Goal: Transaction & Acquisition: Purchase product/service

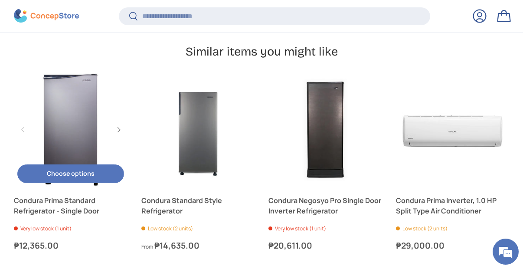
scroll to position [2339, 0]
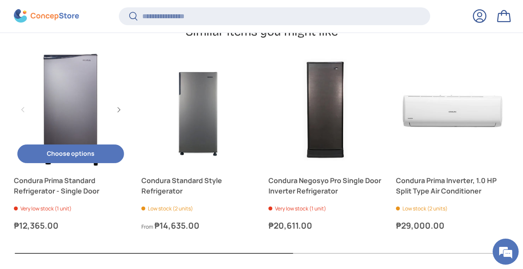
click at [75, 112] on link "Condura Prima Standard Refrigerator - Single Door" at bounding box center [71, 110] width 114 height 114
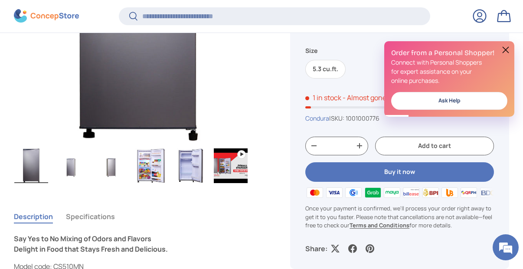
scroll to position [475, 0]
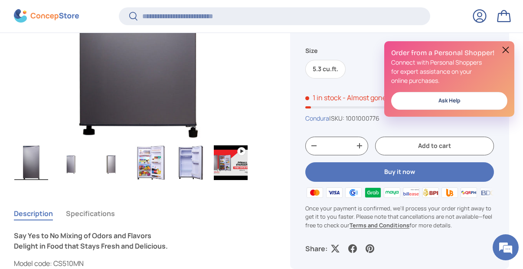
click at [112, 168] on img "Gallery Viewer" at bounding box center [111, 162] width 34 height 35
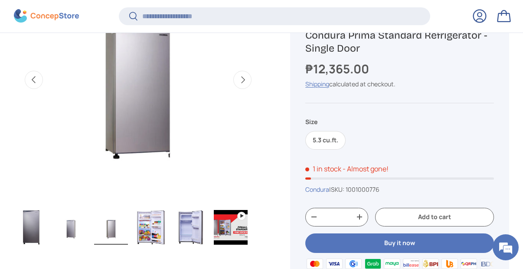
scroll to position [432, 0]
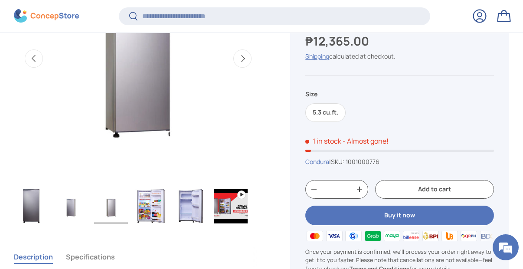
click at [157, 202] on img "Gallery Viewer" at bounding box center [151, 206] width 34 height 35
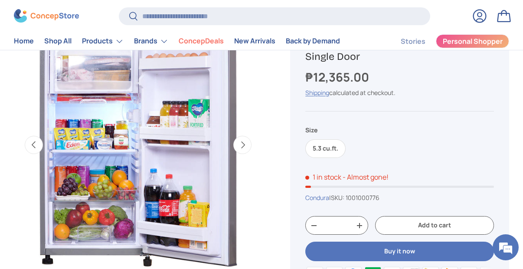
scroll to position [347, 0]
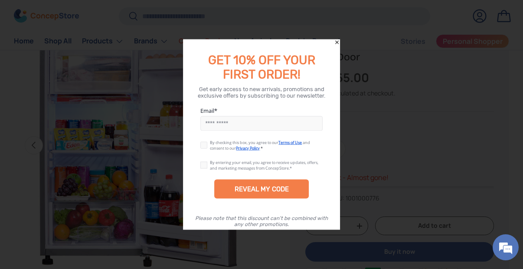
click at [338, 42] on icon "Close" at bounding box center [337, 42] width 6 height 6
